Goal: Task Accomplishment & Management: Manage account settings

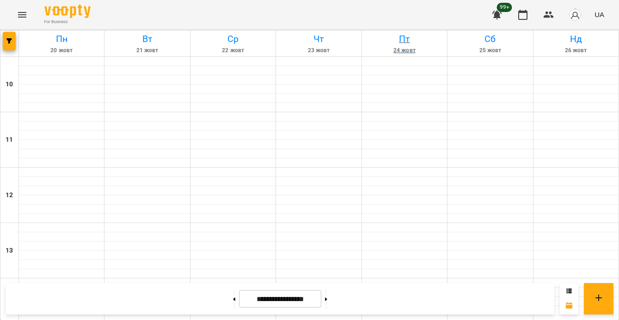
scroll to position [403, 0]
click at [17, 40] on div at bounding box center [9, 44] width 18 height 26
click at [13, 40] on span "button" at bounding box center [9, 41] width 13 height 6
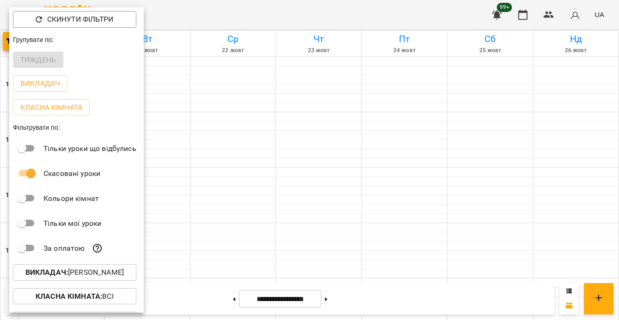
click at [108, 273] on p "Викладач : [PERSON_NAME]" at bounding box center [74, 272] width 98 height 11
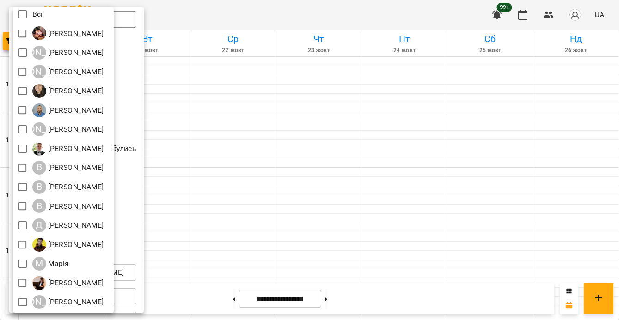
scroll to position [124, 0]
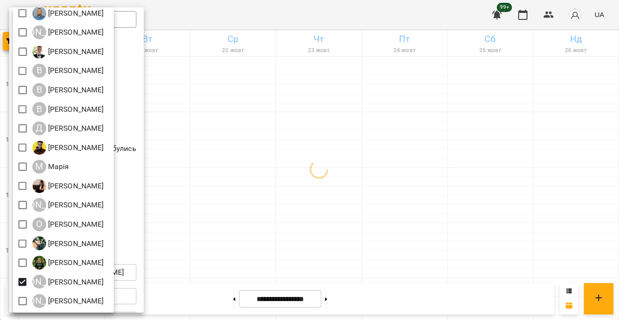
click at [338, 131] on div at bounding box center [309, 160] width 619 height 320
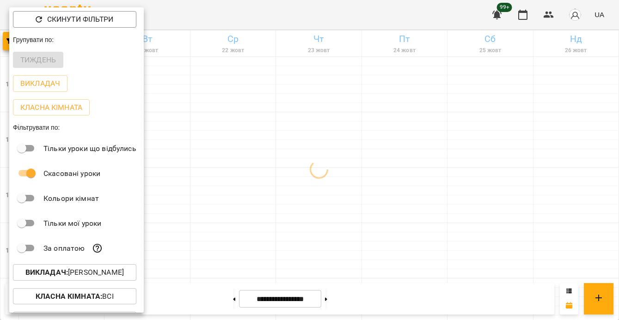
click at [338, 131] on div at bounding box center [309, 160] width 619 height 320
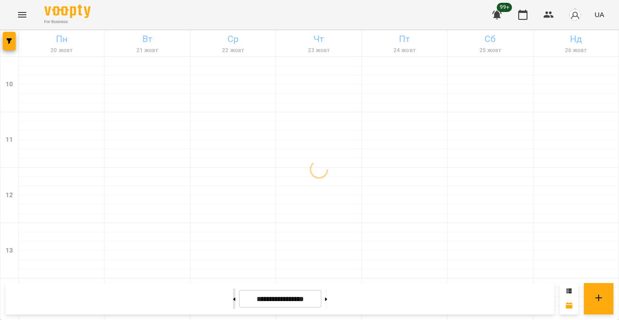
click at [233, 302] on button at bounding box center [234, 299] width 2 height 20
click at [327, 295] on button at bounding box center [326, 299] width 2 height 20
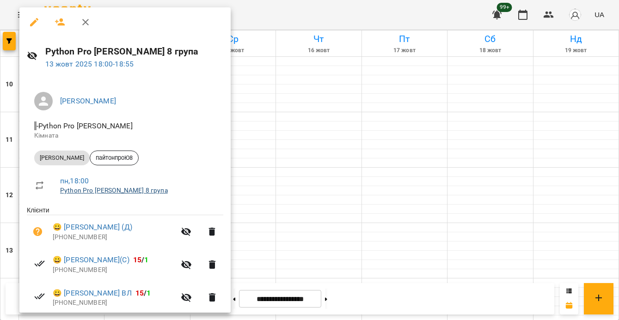
click at [117, 191] on link "Python Pro [PERSON_NAME] 8 група" at bounding box center [114, 190] width 108 height 7
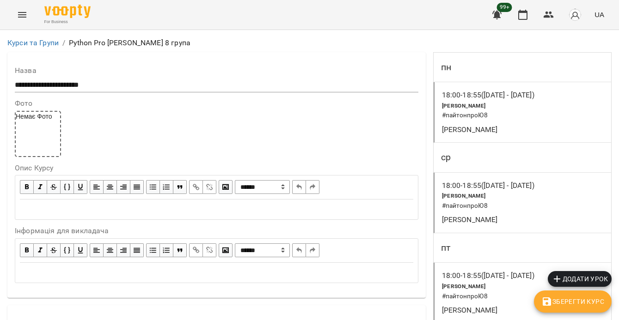
scroll to position [620, 0]
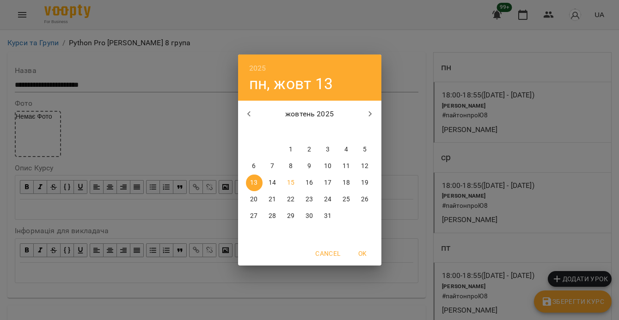
click at [295, 184] on span "15" at bounding box center [291, 182] width 17 height 9
type input "**********"
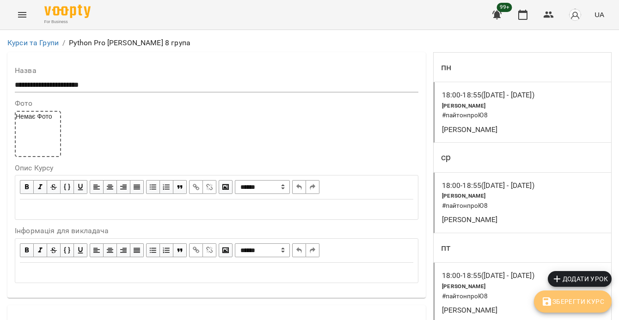
click at [598, 300] on span "Зберегти Курс" at bounding box center [572, 301] width 63 height 11
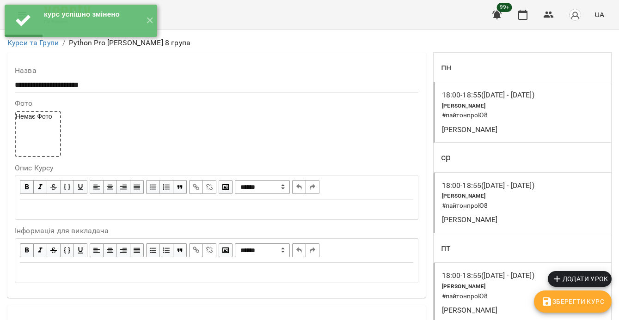
click at [497, 202] on h6 "# пайтонпроЮ8" at bounding box center [494, 206] width 105 height 10
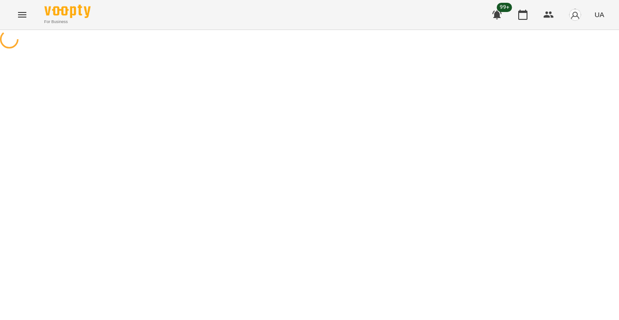
select select "*"
select select "**********"
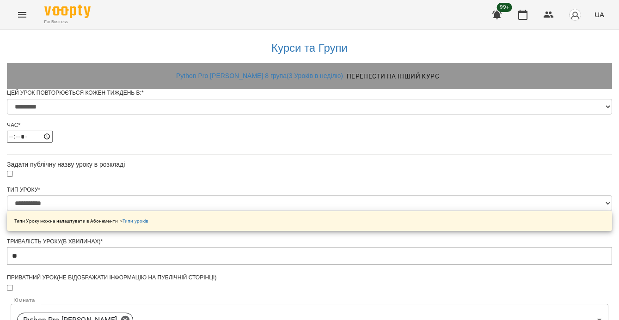
scroll to position [515, 0]
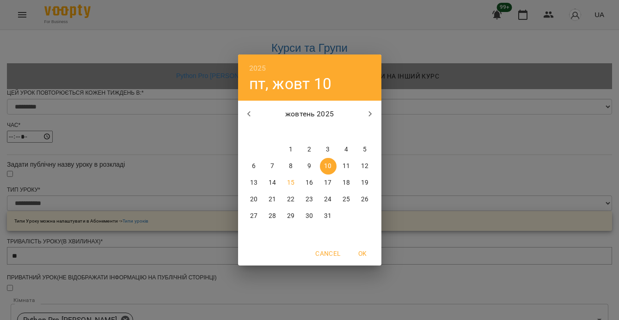
click at [295, 185] on span "15" at bounding box center [291, 182] width 17 height 9
type input "**********"
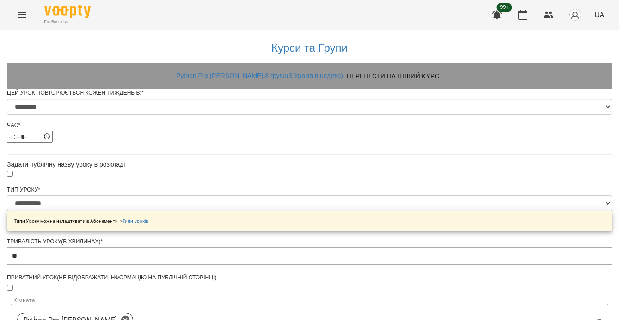
scroll to position [567, 0]
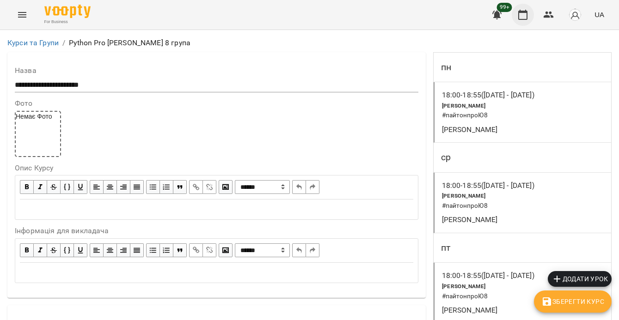
click at [529, 9] on button "button" at bounding box center [523, 15] width 22 height 22
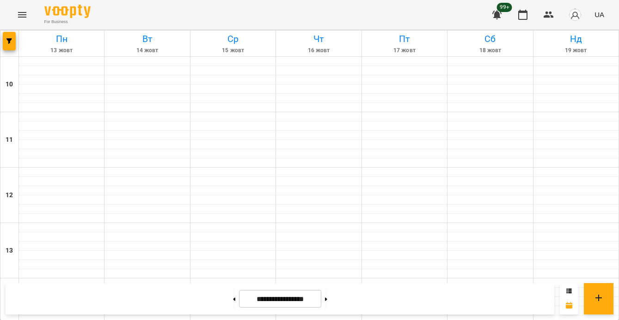
scroll to position [348, 0]
click at [327, 303] on button at bounding box center [326, 299] width 2 height 20
type input "**********"
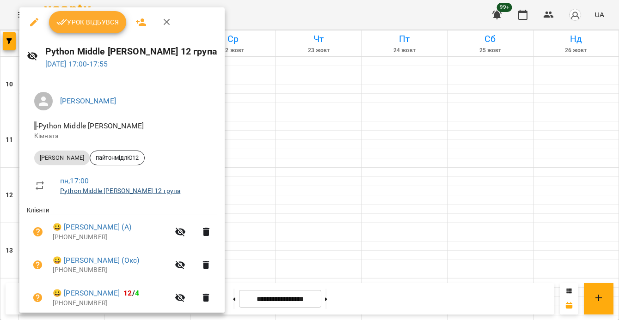
click at [125, 191] on link "Python Middle [PERSON_NAME] 12 група" at bounding box center [120, 190] width 120 height 7
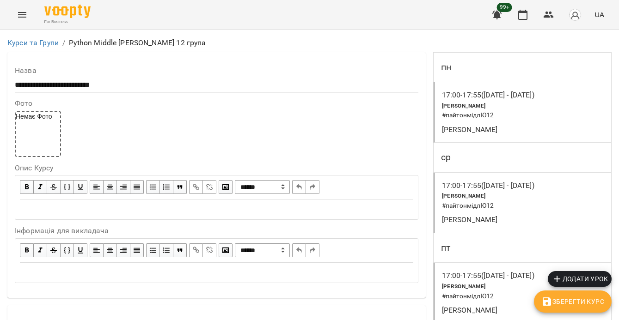
scroll to position [607, 0]
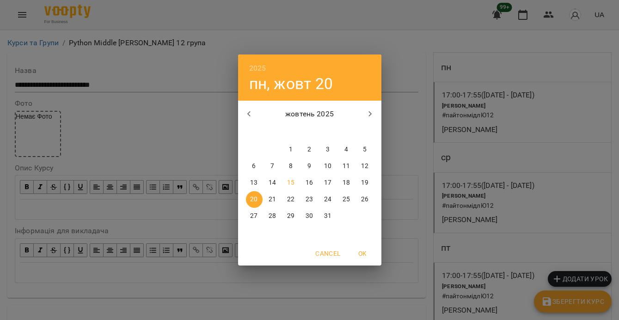
click at [284, 196] on span "22" at bounding box center [291, 199] width 17 height 9
type input "**********"
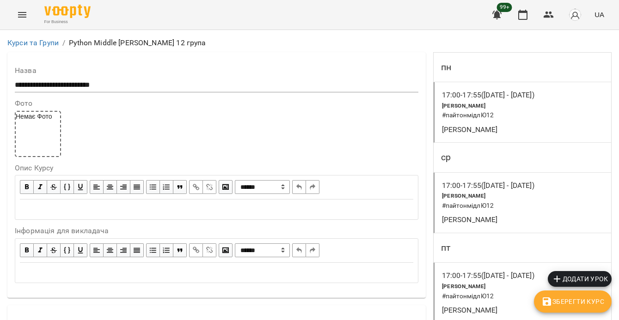
click at [284, 196] on span "22" at bounding box center [291, 199] width 17 height 9
click at [564, 299] on span "Зберегти Курс" at bounding box center [572, 301] width 63 height 11
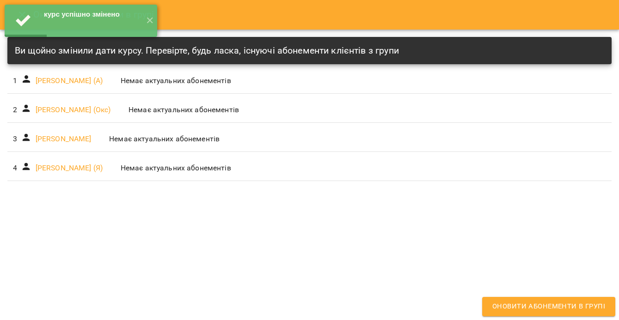
click at [528, 220] on div "Оновити абонементи в групі Ви щойно змінили дати курсу. Перевірте, будь ласка, …" at bounding box center [309, 160] width 619 height 320
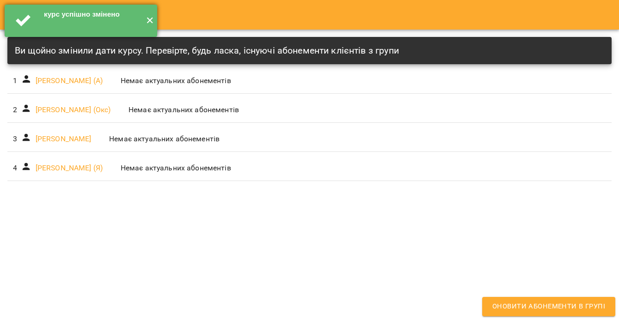
click at [147, 20] on button "✕" at bounding box center [149, 21] width 15 height 32
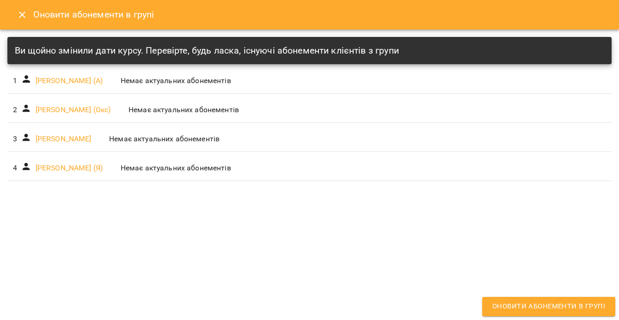
click at [24, 12] on icon "Close" at bounding box center [22, 15] width 6 height 6
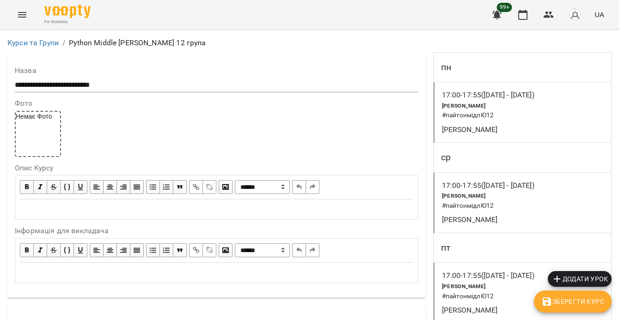
click at [564, 219] on div "17:00 - 17:55 ([DATE] - [DATE]) [PERSON_NAME] # пайтонмідлЮ12 [PERSON_NAME]" at bounding box center [523, 203] width 178 height 61
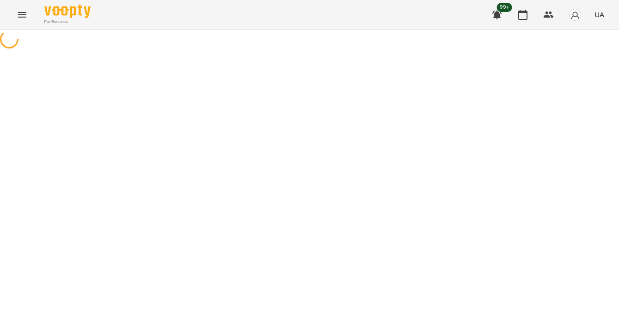
select select "*"
select select "**********"
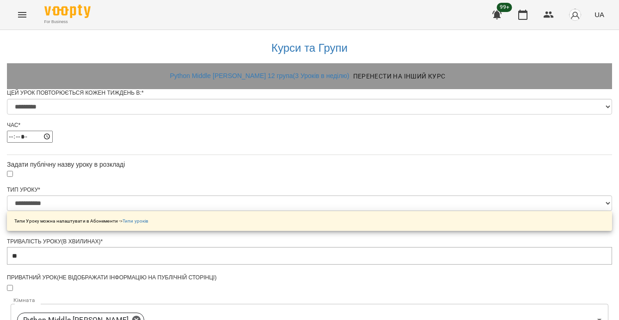
scroll to position [425, 0]
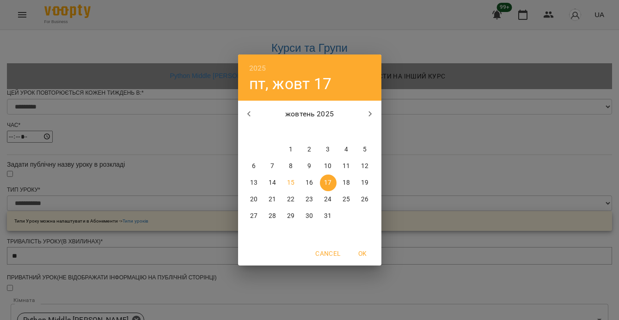
click at [290, 199] on p "22" at bounding box center [290, 199] width 7 height 9
type input "**********"
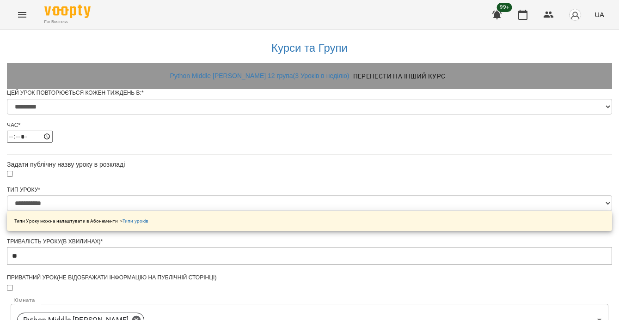
scroll to position [497, 0]
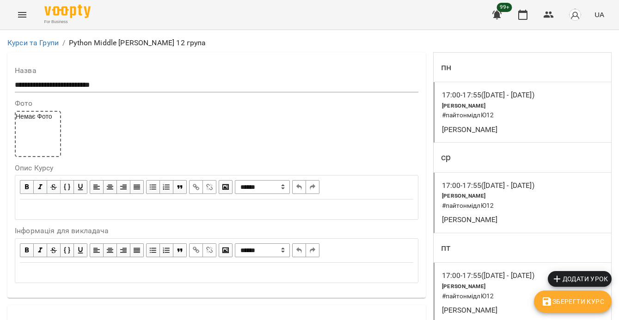
click at [583, 307] on span "Зберегти Курс" at bounding box center [572, 301] width 63 height 11
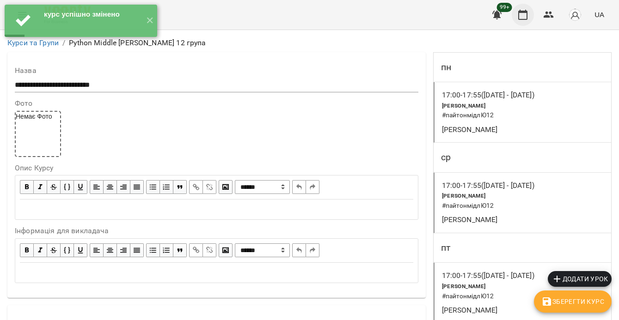
click at [526, 22] on button "button" at bounding box center [523, 15] width 22 height 22
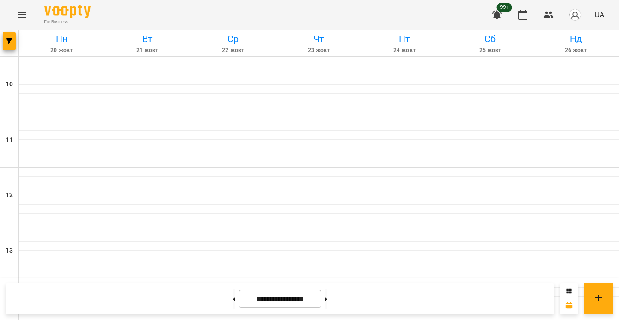
scroll to position [449, 0]
click at [327, 301] on button at bounding box center [326, 299] width 2 height 20
type input "**********"
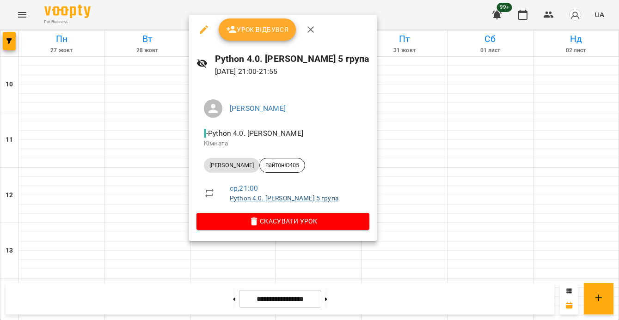
click at [273, 199] on link "Python 4.0. [PERSON_NAME] 5 група" at bounding box center [284, 198] width 109 height 7
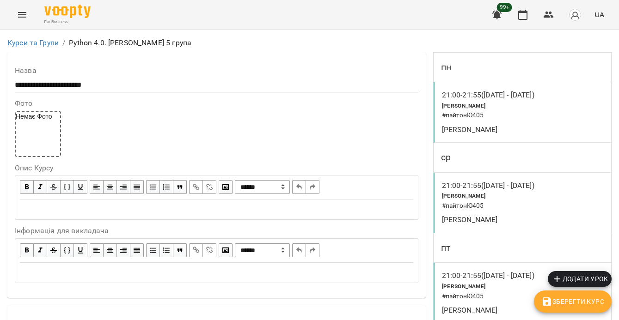
scroll to position [647, 0]
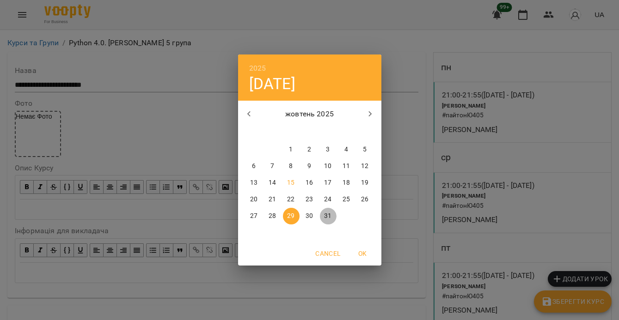
click at [328, 216] on p "31" at bounding box center [327, 216] width 7 height 9
type input "**********"
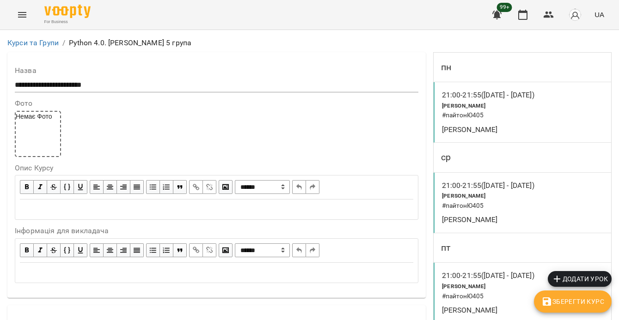
click at [567, 301] on span "Зберегти Курс" at bounding box center [572, 301] width 63 height 11
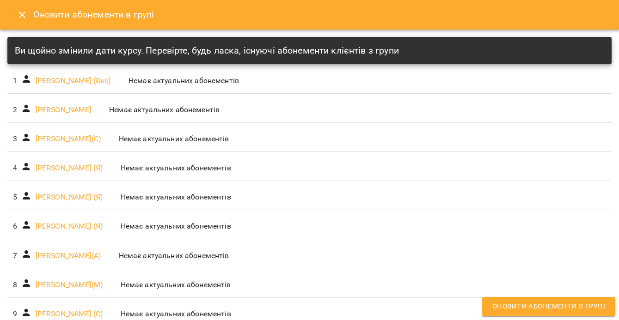
click at [23, 15] on icon "Close" at bounding box center [22, 14] width 11 height 11
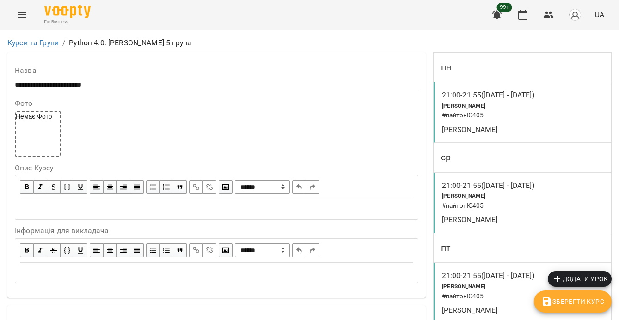
click at [523, 263] on div "21:00 - 21:55 ([DATE] - [DATE]) [PERSON_NAME] # пайтонЮ405 [PERSON_NAME]" at bounding box center [523, 293] width 178 height 61
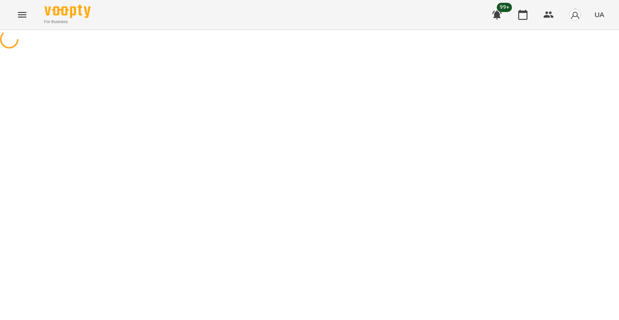
select select "*"
select select "**********"
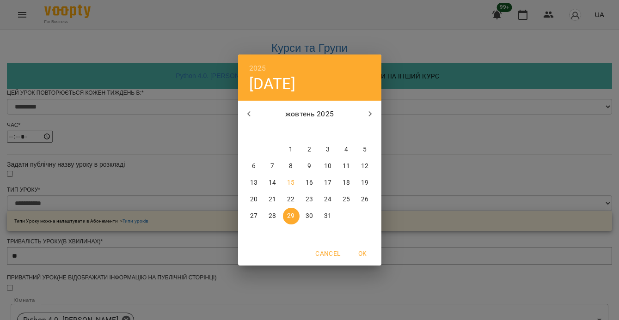
click at [325, 215] on p "31" at bounding box center [327, 216] width 7 height 9
type input "**********"
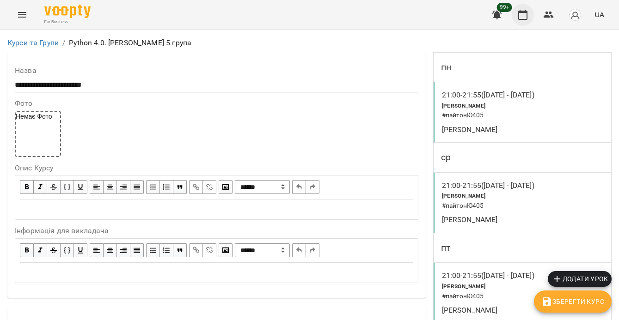
click at [523, 16] on icon "button" at bounding box center [522, 14] width 11 height 11
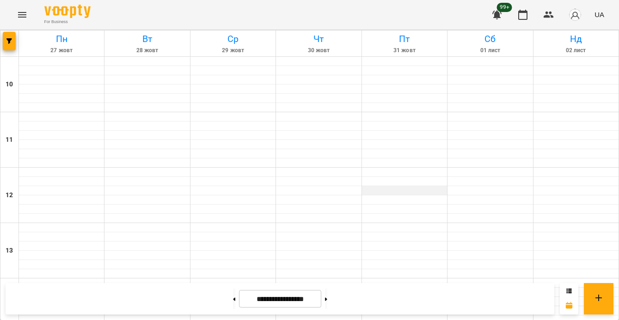
scroll to position [439, 0]
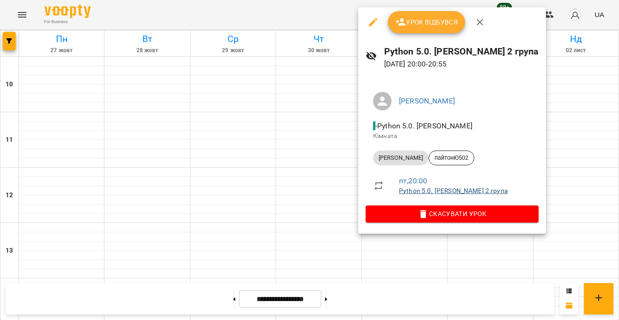
click at [420, 192] on link "Python 5.0. [PERSON_NAME] 2 група" at bounding box center [453, 190] width 109 height 7
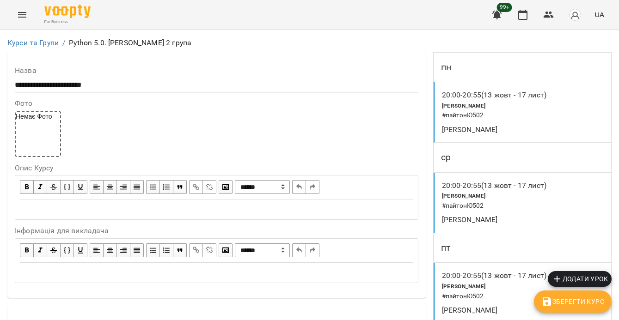
scroll to position [776, 0]
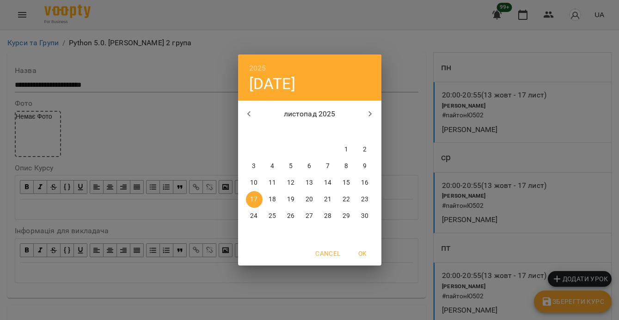
click at [294, 196] on p "19" at bounding box center [290, 199] width 7 height 9
type input "**********"
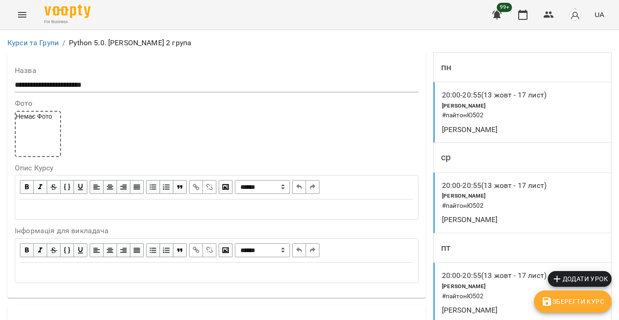
click at [565, 307] on span "Зберегти Курс" at bounding box center [572, 301] width 63 height 11
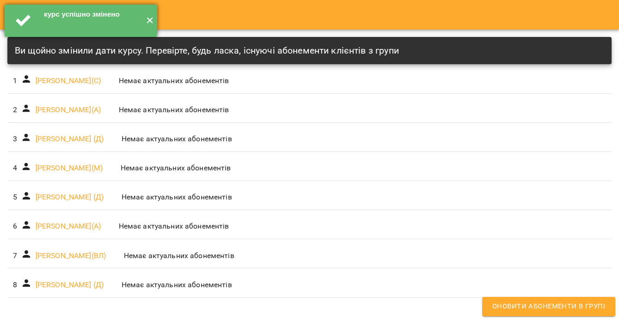
click at [154, 22] on button "✕" at bounding box center [149, 21] width 15 height 32
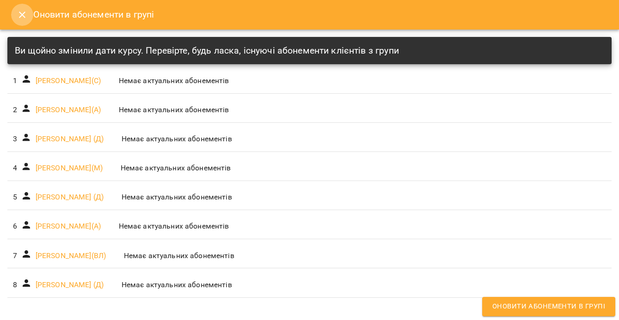
click at [23, 18] on icon "Close" at bounding box center [22, 14] width 11 height 11
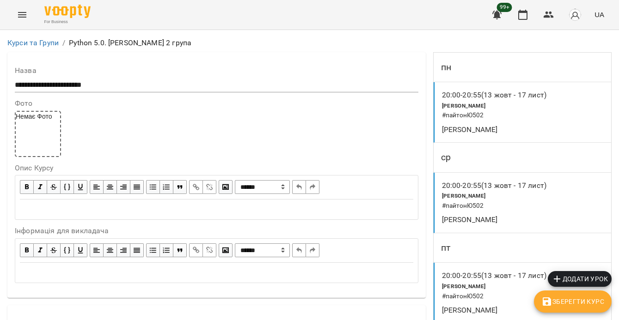
click at [521, 193] on div "[PERSON_NAME] # пайтонЮ502" at bounding box center [493, 201] width 107 height 24
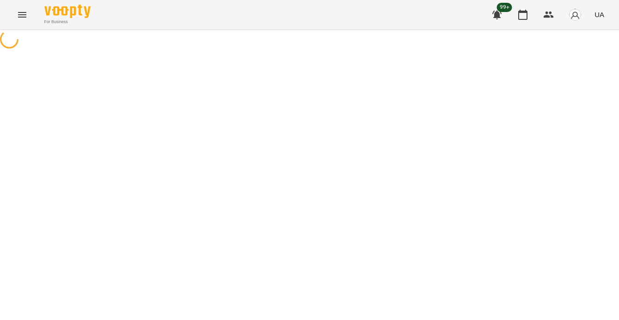
select select "*"
select select "**********"
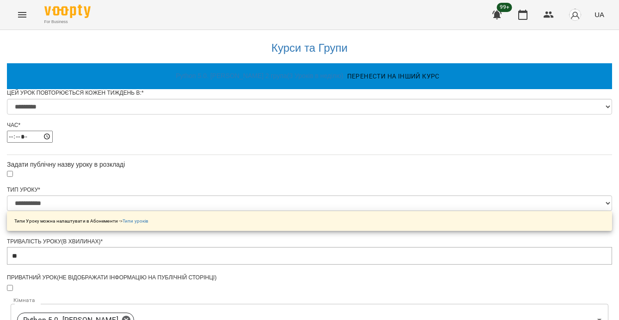
scroll to position [502, 0]
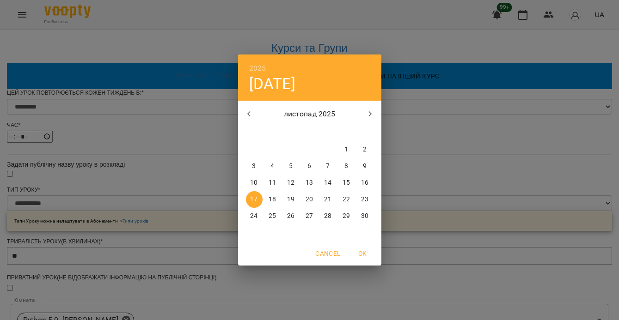
click at [289, 197] on p "19" at bounding box center [290, 199] width 7 height 9
type input "**********"
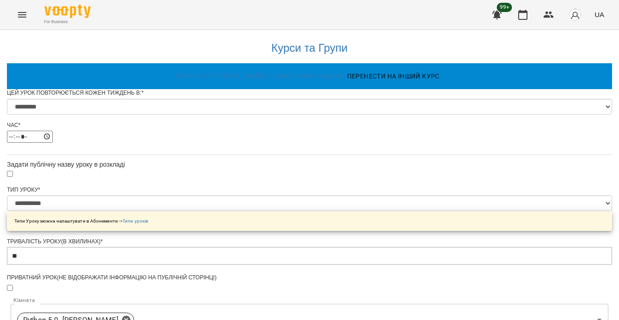
scroll to position [567, 0]
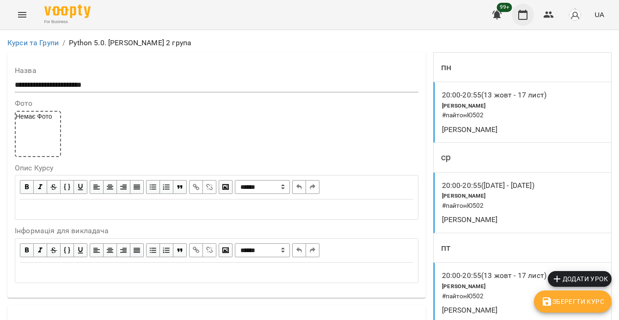
click at [516, 12] on button "button" at bounding box center [523, 15] width 22 height 22
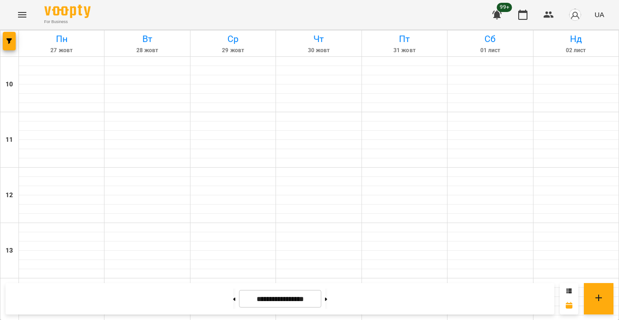
scroll to position [429, 0]
click at [327, 308] on button at bounding box center [326, 299] width 2 height 20
click at [327, 302] on button at bounding box center [326, 299] width 2 height 20
click at [327, 298] on button at bounding box center [326, 299] width 2 height 20
type input "**********"
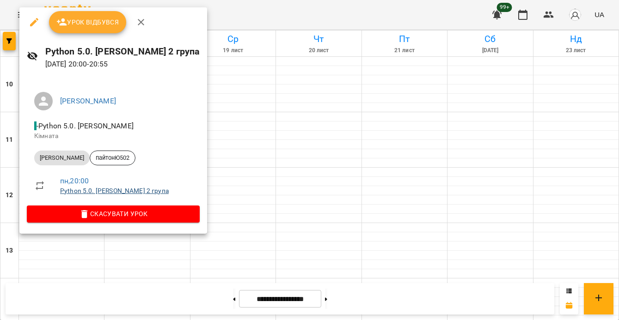
click at [97, 192] on link "Python 5.0. [PERSON_NAME] 2 група" at bounding box center [114, 190] width 109 height 7
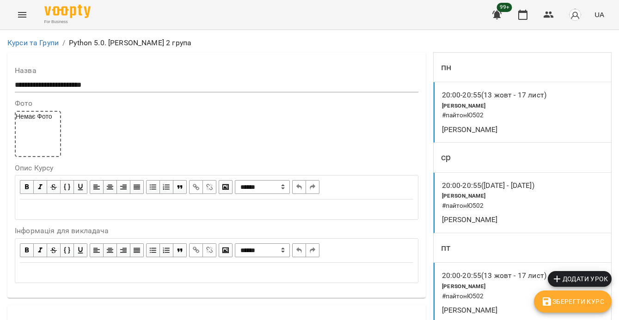
scroll to position [761, 0]
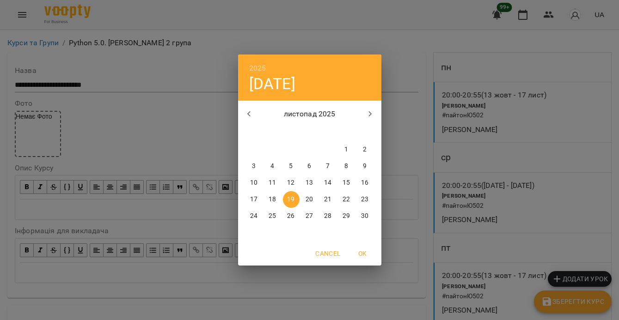
click at [252, 200] on p "17" at bounding box center [253, 199] width 7 height 9
type input "**********"
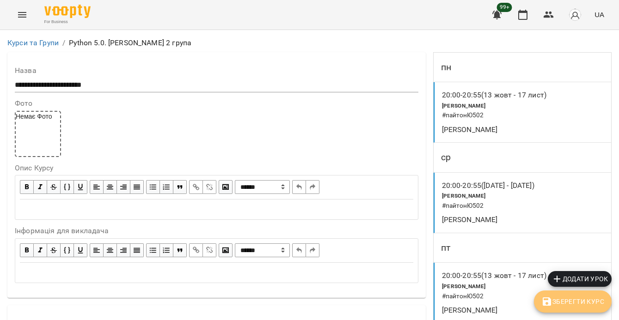
click at [581, 306] on span "Зберегти Курс" at bounding box center [572, 301] width 63 height 11
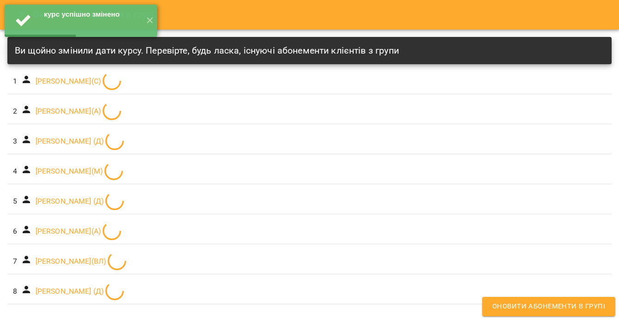
click at [569, 204] on div "Оновити абонементи в групі Ви щойно змінили дати курсу. Перевірте, будь ласка, …" at bounding box center [309, 160] width 619 height 320
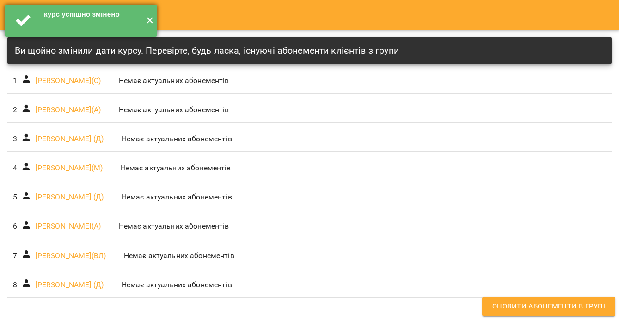
click at [149, 22] on button "✕" at bounding box center [149, 21] width 15 height 32
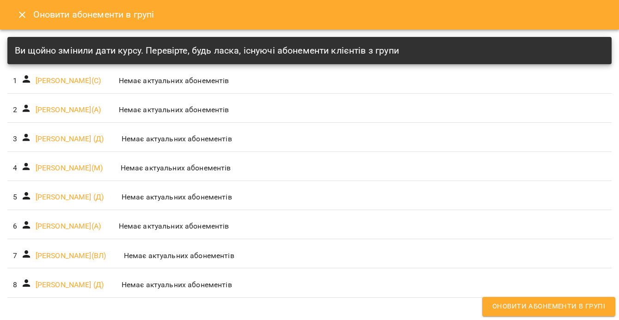
click at [26, 11] on icon "Close" at bounding box center [22, 14] width 11 height 11
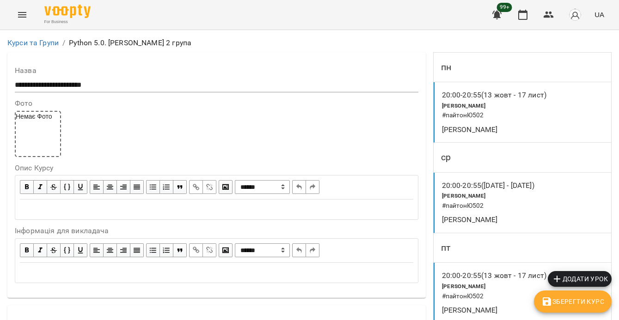
click at [490, 217] on p "[PERSON_NAME]" at bounding box center [494, 220] width 104 height 11
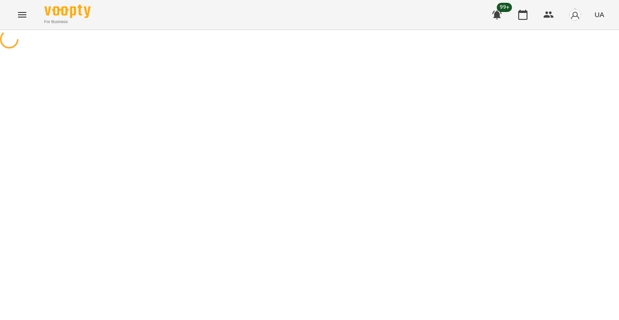
select select "*"
select select "**********"
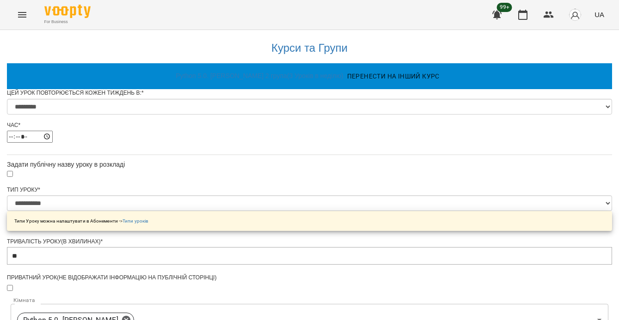
scroll to position [567, 0]
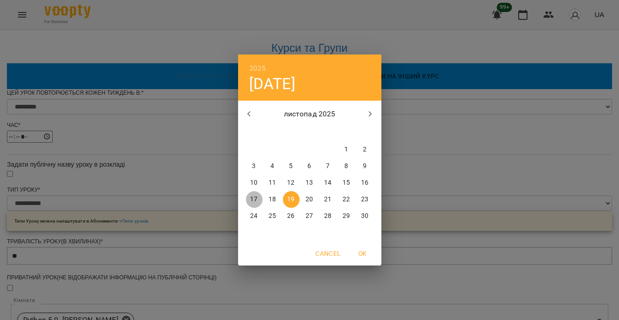
click at [260, 197] on span "17" at bounding box center [254, 199] width 17 height 9
type input "**********"
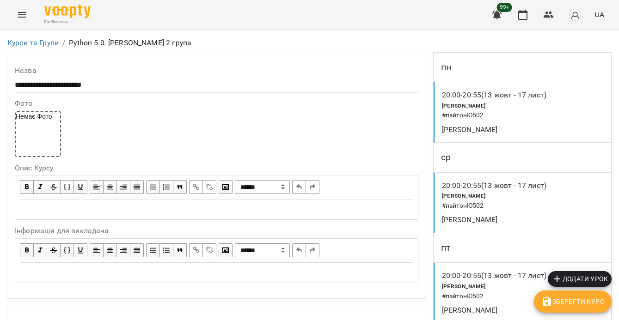
click at [555, 302] on span "Зберегти Курс" at bounding box center [572, 301] width 63 height 11
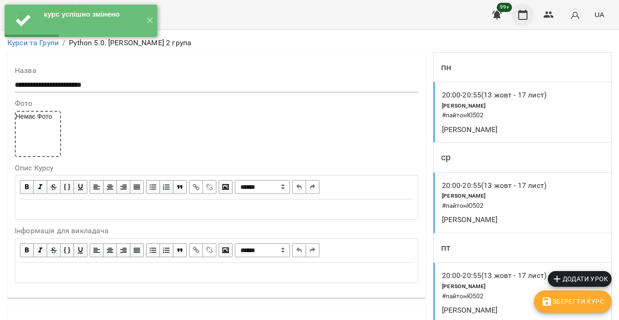
click at [525, 20] on button "button" at bounding box center [523, 15] width 22 height 22
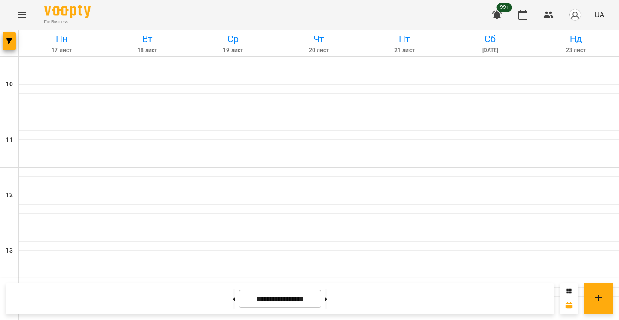
scroll to position [488, 0]
click at [233, 295] on button at bounding box center [234, 299] width 2 height 20
click at [233, 294] on button at bounding box center [234, 299] width 2 height 20
type input "**********"
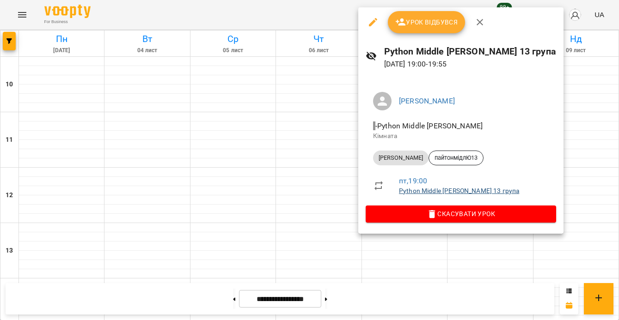
click at [426, 193] on link "Python Middle [PERSON_NAME] 13 група" at bounding box center [459, 190] width 120 height 7
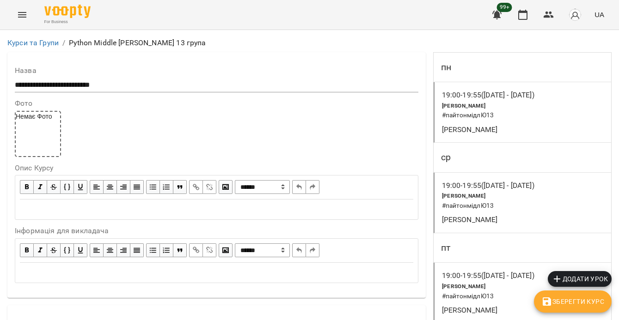
scroll to position [612, 0]
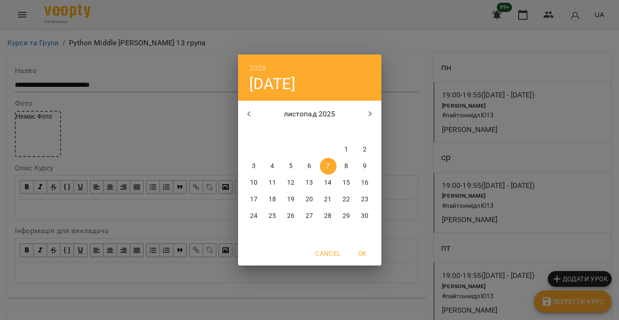
click at [251, 183] on p "10" at bounding box center [253, 182] width 7 height 9
type input "**********"
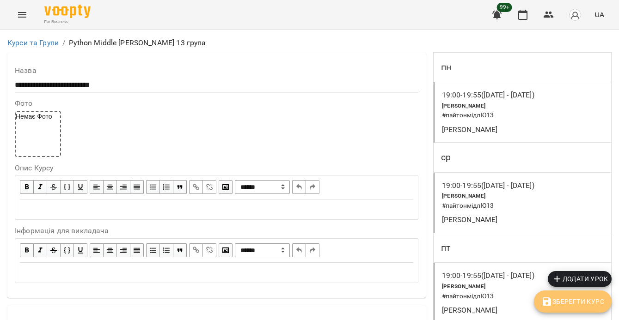
click at [604, 302] on button "Зберегти Курс" at bounding box center [573, 302] width 78 height 22
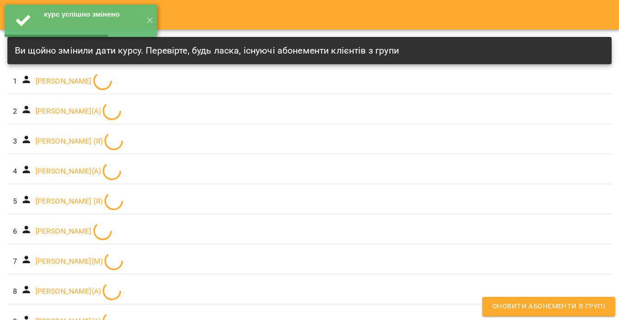
click at [548, 138] on div "Оновити абонементи в групі Ви щойно змінили дати курсу. Перевірте, будь ласка, …" at bounding box center [309, 160] width 619 height 320
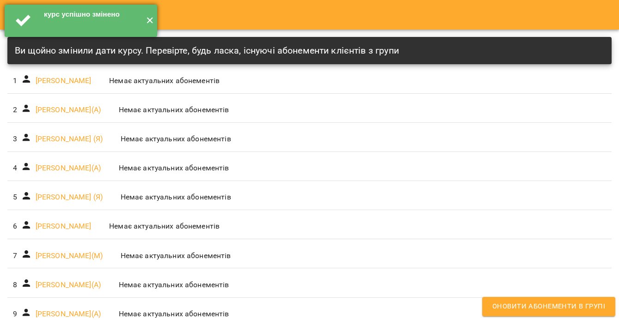
click at [149, 22] on button "✕" at bounding box center [149, 21] width 15 height 32
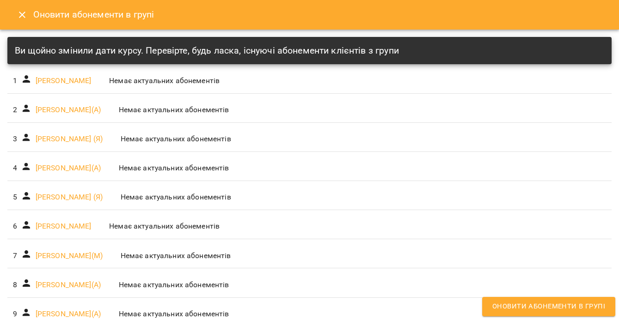
click at [20, 10] on icon "Close" at bounding box center [22, 14] width 11 height 11
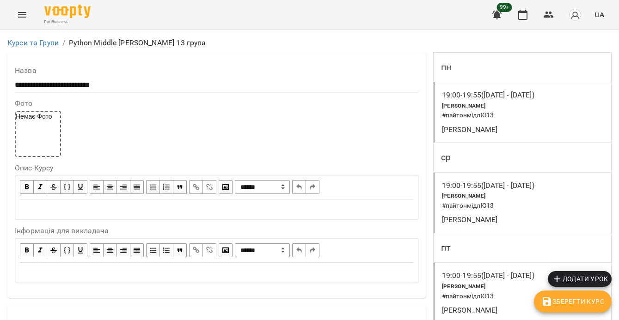
click at [528, 117] on h6 "# пайтонмідлЮ13" at bounding box center [497, 115] width 111 height 10
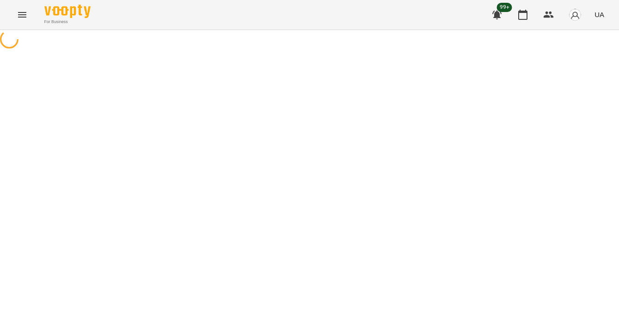
select select "*"
select select "**********"
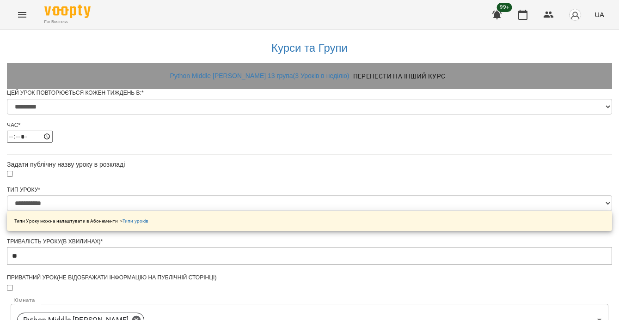
scroll to position [584, 0]
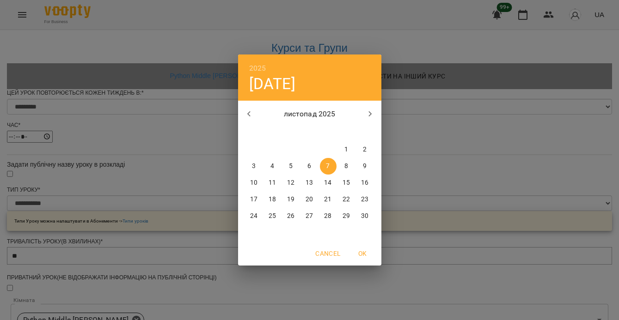
click at [253, 182] on p "10" at bounding box center [253, 182] width 7 height 9
type input "**********"
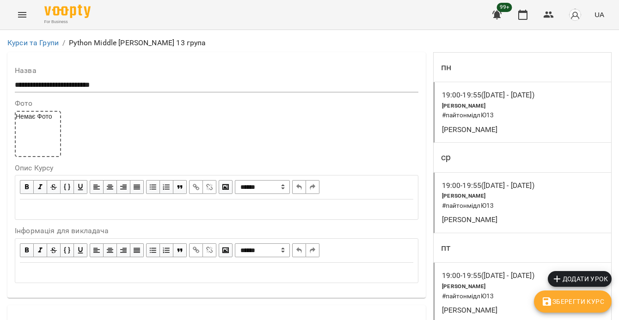
click at [596, 304] on span "Зберегти Курс" at bounding box center [572, 301] width 63 height 11
click at [524, 15] on icon "button" at bounding box center [522, 14] width 11 height 11
